Goal: Task Accomplishment & Management: Manage account settings

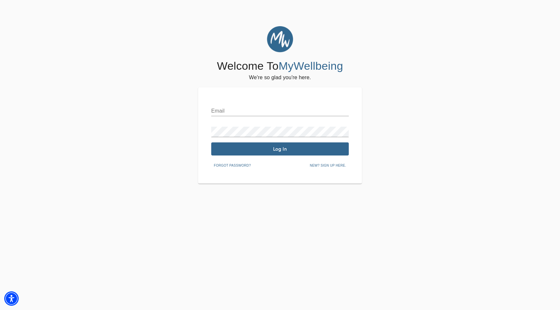
click at [244, 111] on input "text" at bounding box center [280, 111] width 138 height 10
type input "[EMAIL_ADDRESS][DOMAIN_NAME]"
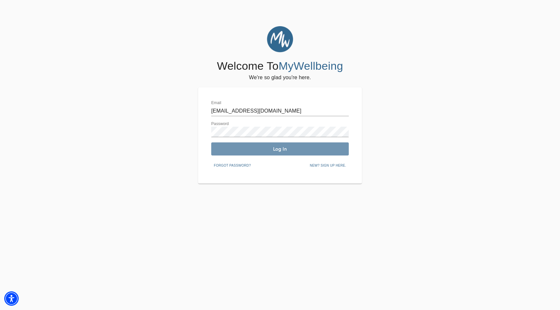
click at [268, 148] on span "Log In" at bounding box center [280, 149] width 132 height 6
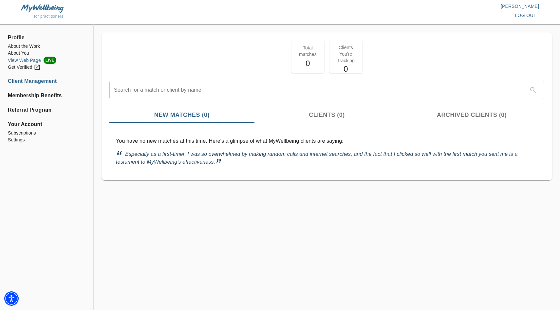
click at [23, 58] on li "View Web Page LIVE" at bounding box center [47, 60] width 78 height 7
